Goal: Task Accomplishment & Management: Manage account settings

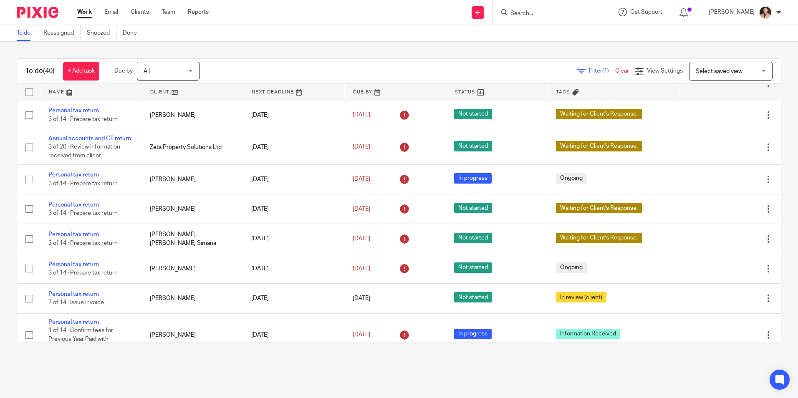
scroll to position [130, 0]
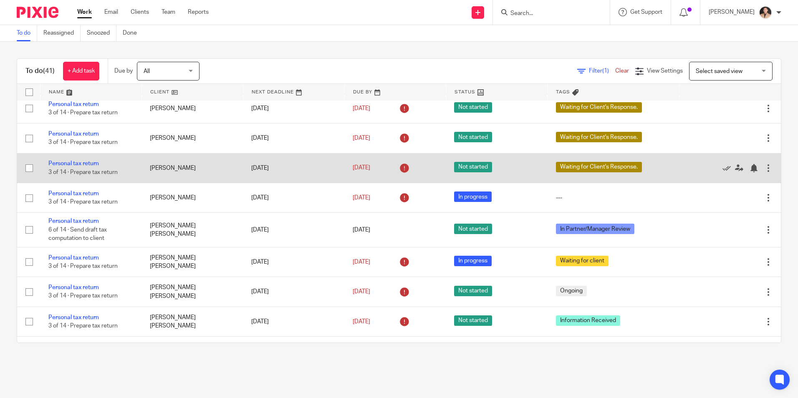
scroll to position [793, 0]
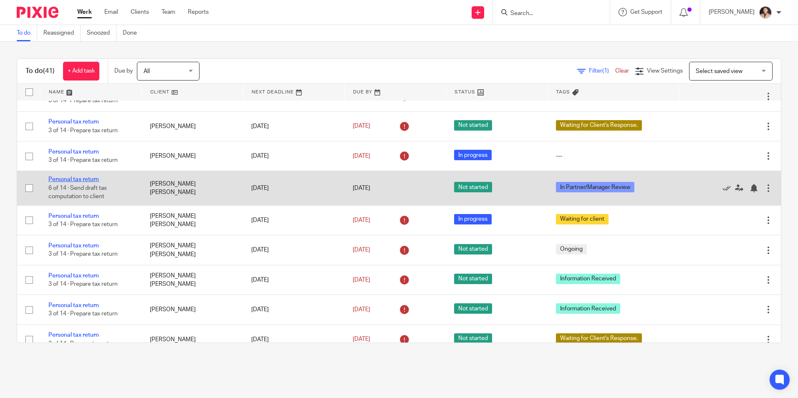
click at [65, 182] on link "Personal tax return" at bounding box center [73, 180] width 50 height 6
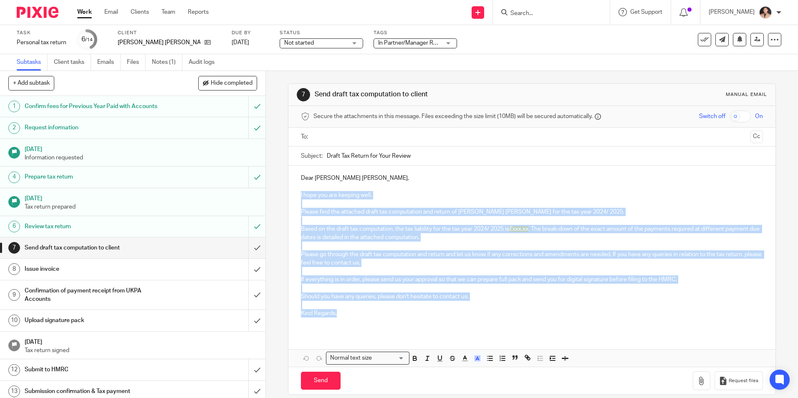
drag, startPoint x: 338, startPoint y: 315, endPoint x: 299, endPoint y: 196, distance: 124.6
click at [299, 196] on div "Dear Syed Abdus Saboor, I hope you are keeping well. Please find the attached d…" at bounding box center [531, 249] width 487 height 167
copy div "I hope you are keeping well. Please find the attached draft tax computation and…"
click at [495, 181] on p "Dear Syed Abdus Saboor," at bounding box center [532, 178] width 462 height 8
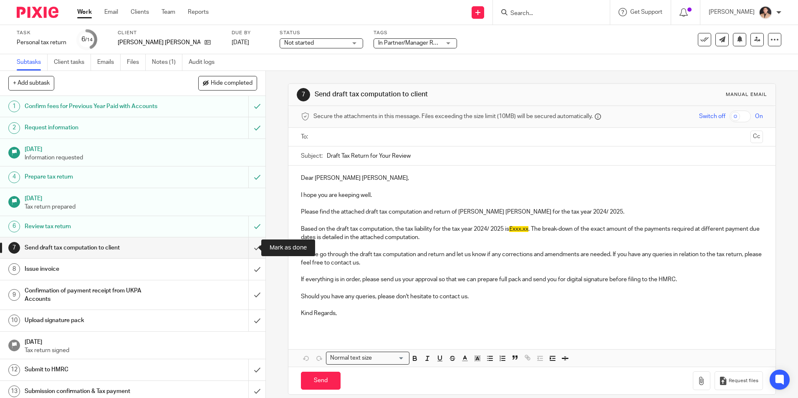
drag, startPoint x: 252, startPoint y: 253, endPoint x: 262, endPoint y: 262, distance: 13.6
click at [252, 253] on input "submit" at bounding box center [132, 247] width 265 height 21
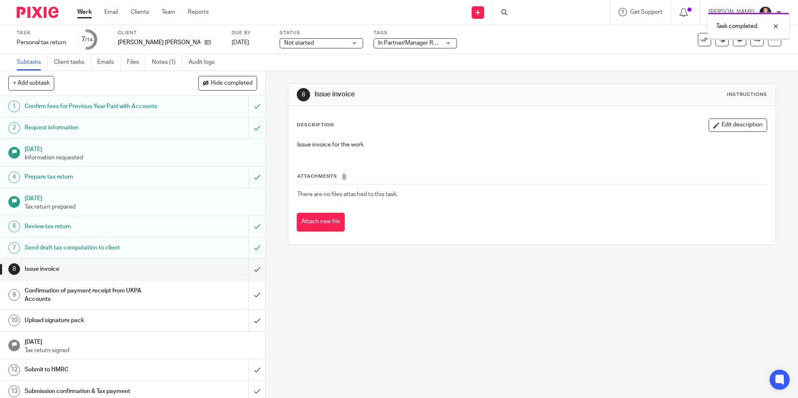
click at [378, 46] on span "In Partner/Manager Review" at bounding box center [409, 43] width 63 height 9
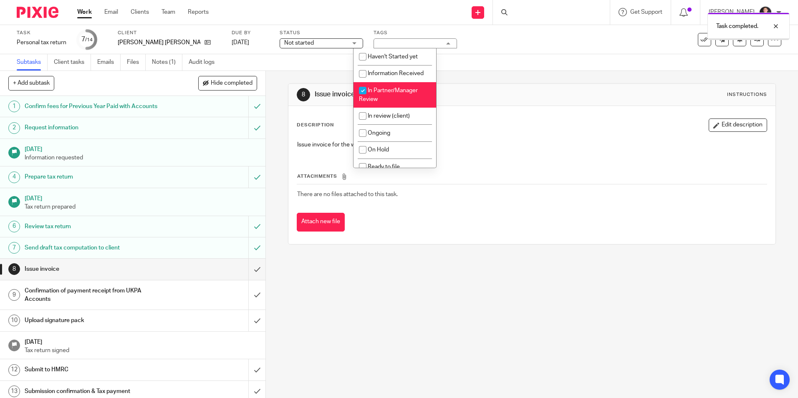
click at [380, 94] on li "In Partner/Manager Review" at bounding box center [394, 94] width 83 height 25
checkbox input "false"
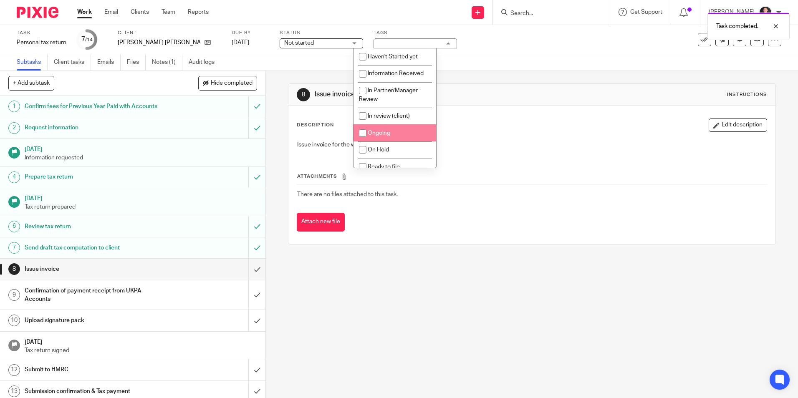
click at [383, 133] on span "Ongoing" at bounding box center [379, 133] width 23 height 6
checkbox input "true"
click at [326, 366] on div "8 Issue invoice Instructions Description Edit description Issue invoice for the…" at bounding box center [532, 234] width 532 height 327
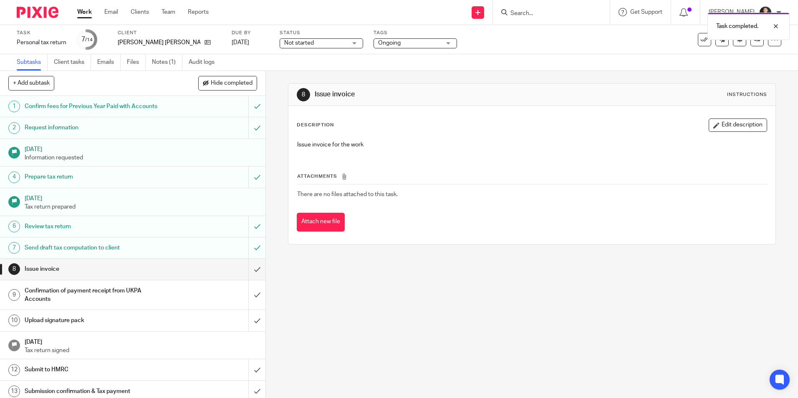
click at [76, 19] on div "Work Email Clients Team Reports Work Email Clients Team Reports Settings" at bounding box center [145, 12] width 152 height 25
click at [86, 15] on link "Work" at bounding box center [84, 12] width 15 height 8
